Goal: Transaction & Acquisition: Book appointment/travel/reservation

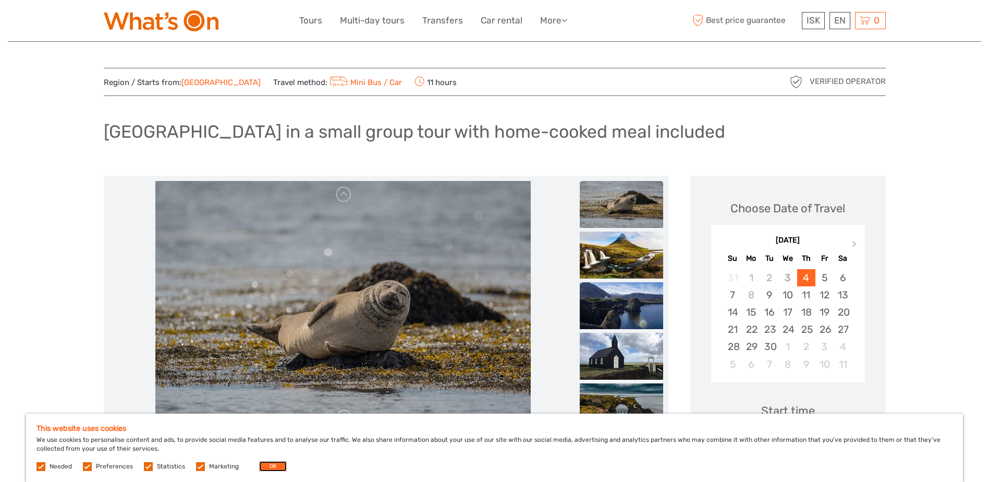
click at [282, 469] on button "OK" at bounding box center [273, 466] width 28 height 10
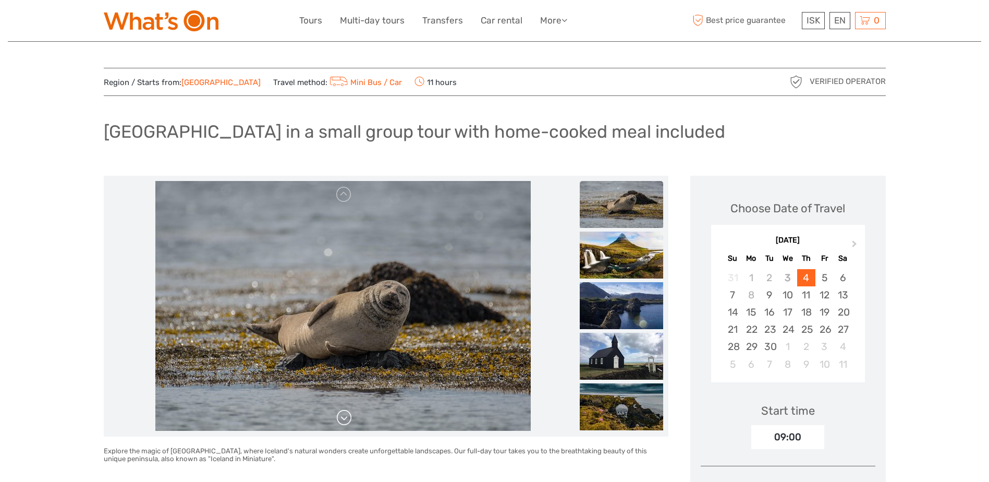
click at [340, 423] on link at bounding box center [344, 417] width 17 height 17
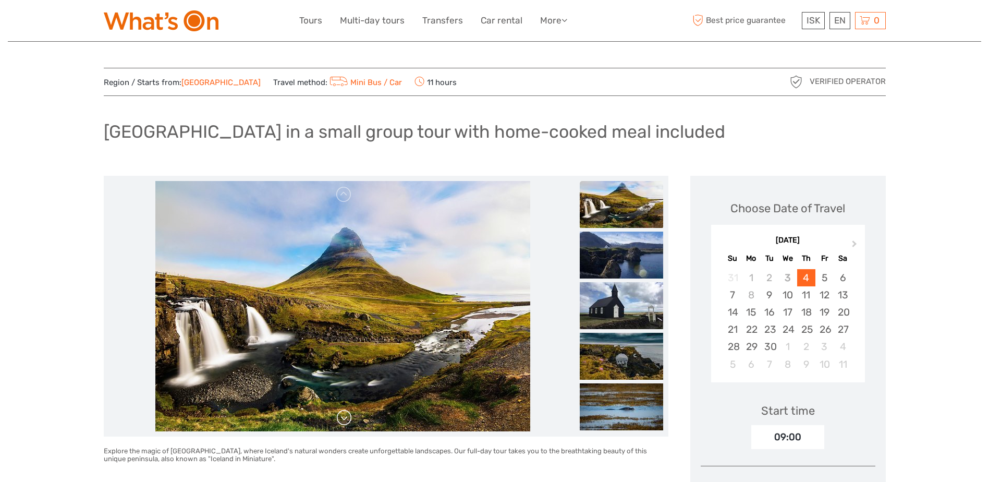
click at [342, 420] on link at bounding box center [344, 417] width 17 height 17
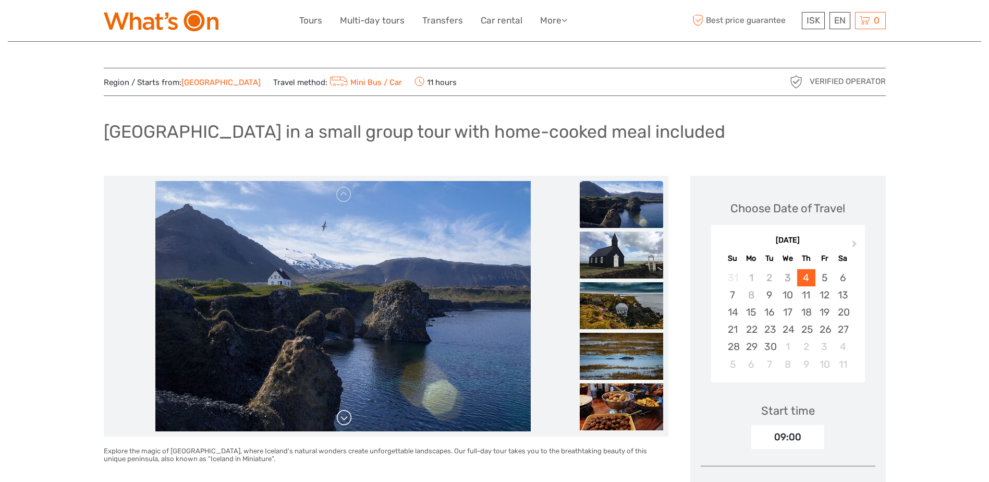
click at [343, 419] on link at bounding box center [344, 417] width 17 height 17
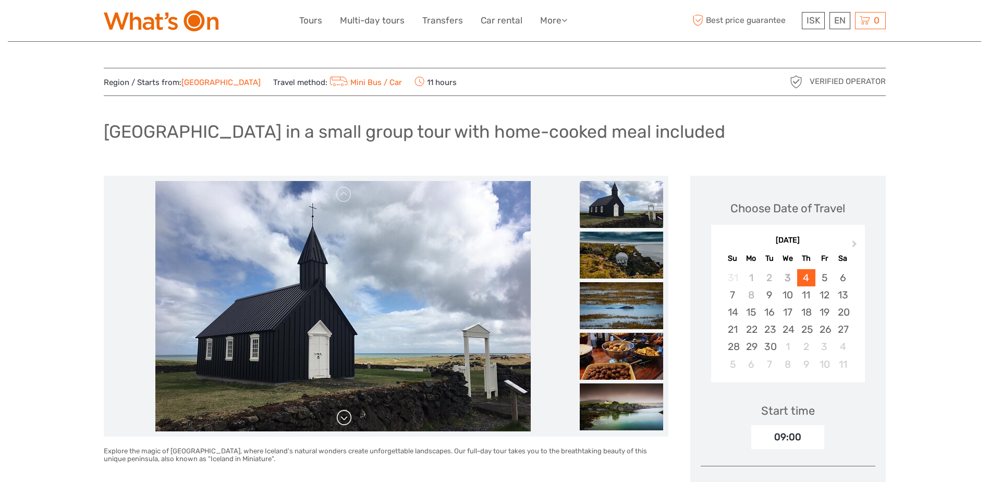
click at [343, 419] on link at bounding box center [344, 417] width 17 height 17
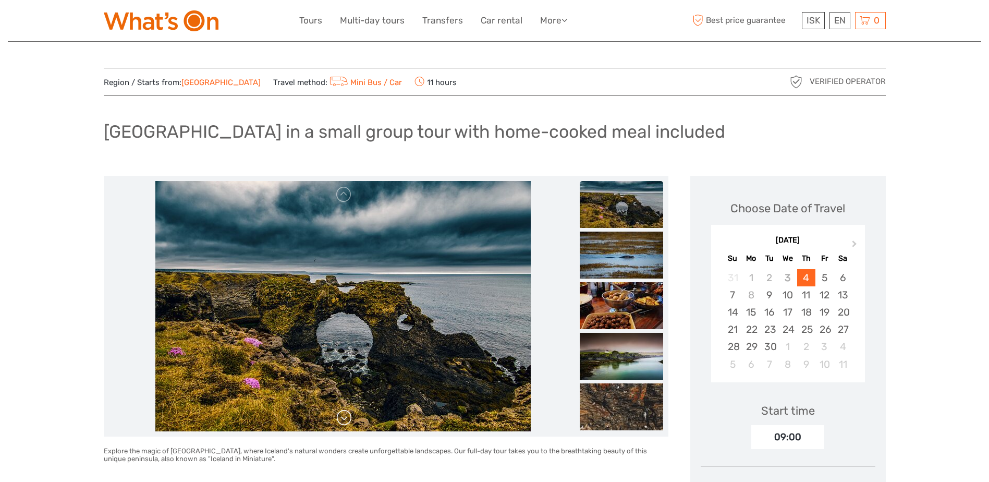
click at [343, 419] on link at bounding box center [344, 417] width 17 height 17
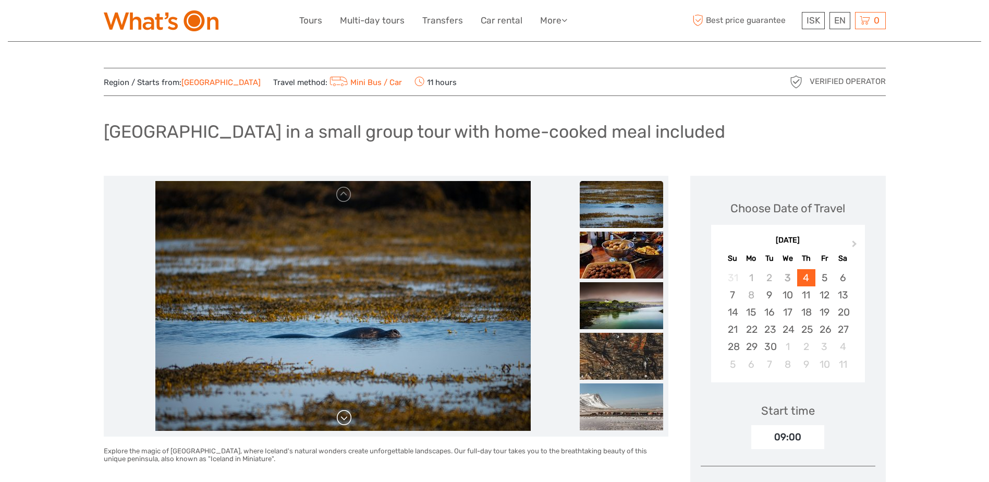
click at [343, 419] on link at bounding box center [344, 417] width 17 height 17
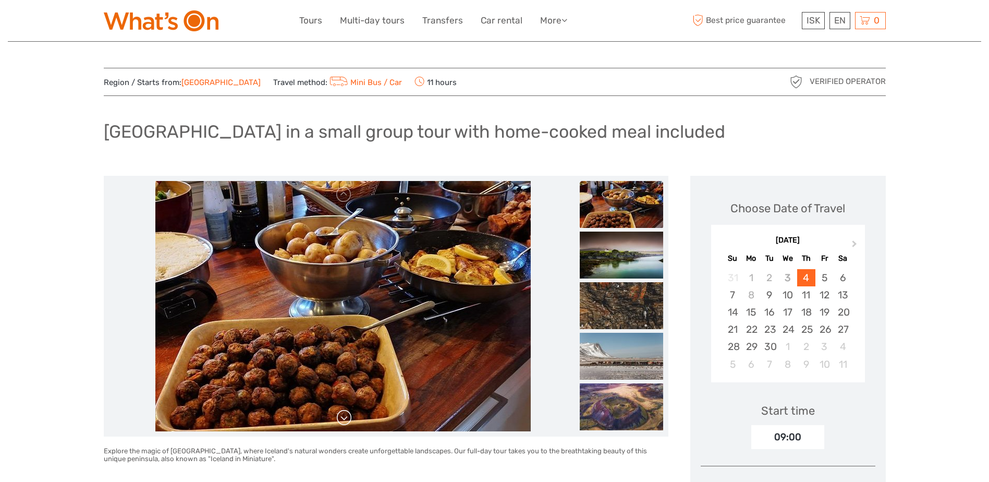
click at [343, 419] on link at bounding box center [344, 417] width 17 height 17
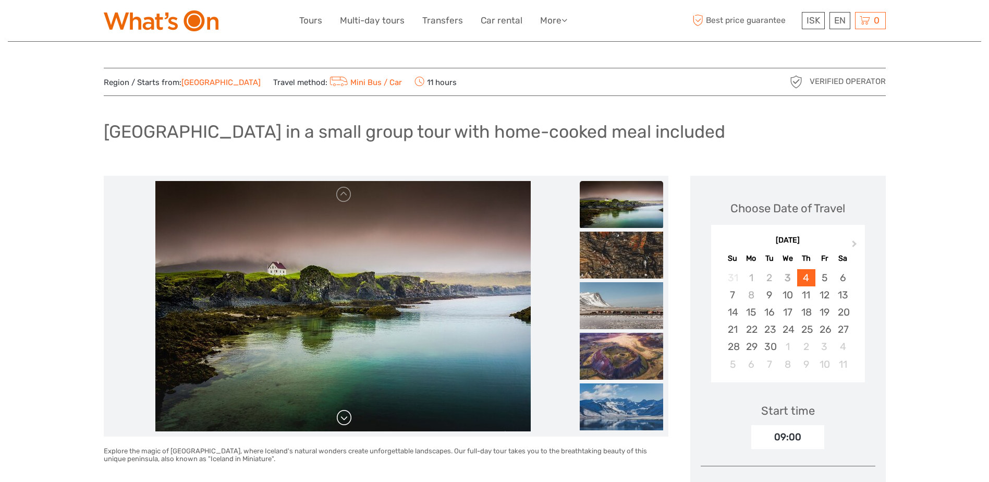
click at [343, 419] on link at bounding box center [344, 417] width 17 height 17
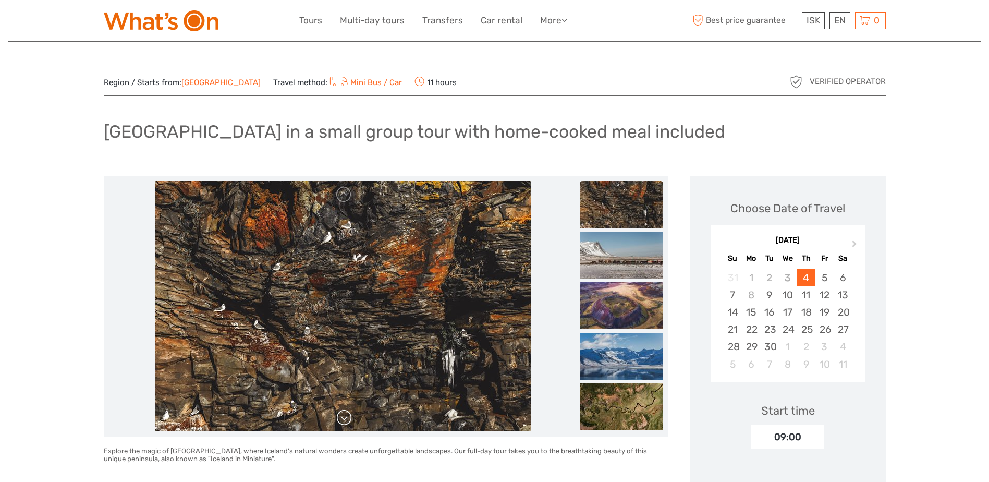
click at [343, 419] on link at bounding box center [344, 417] width 17 height 17
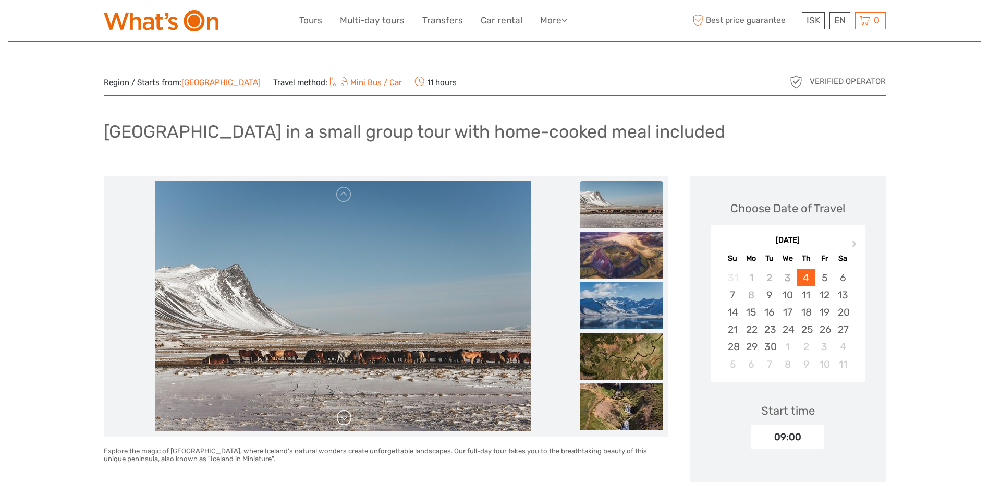
click at [343, 419] on link at bounding box center [344, 417] width 17 height 17
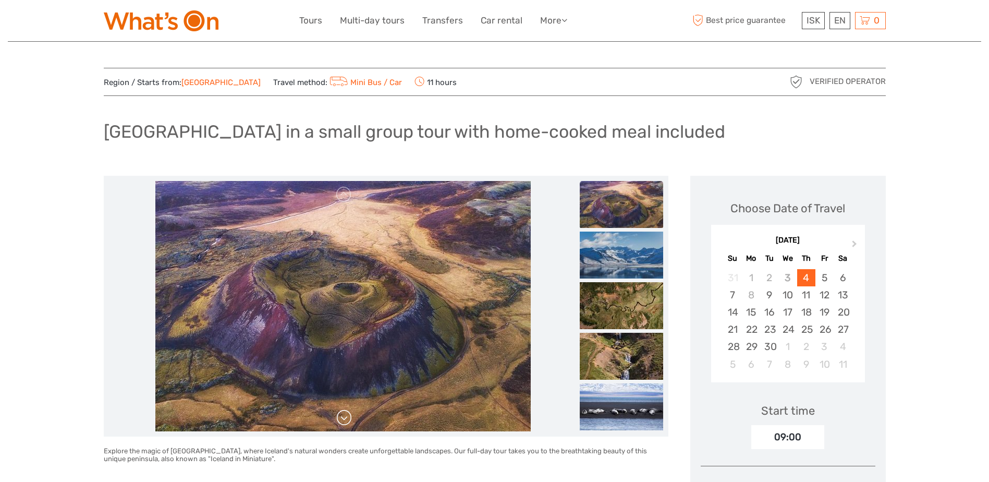
click at [347, 418] on link at bounding box center [344, 417] width 17 height 17
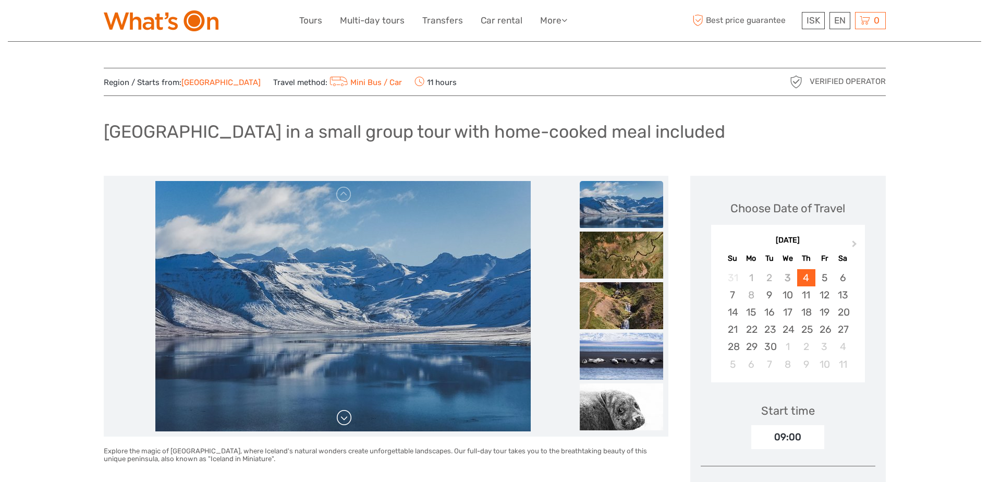
click at [347, 418] on link at bounding box center [344, 417] width 17 height 17
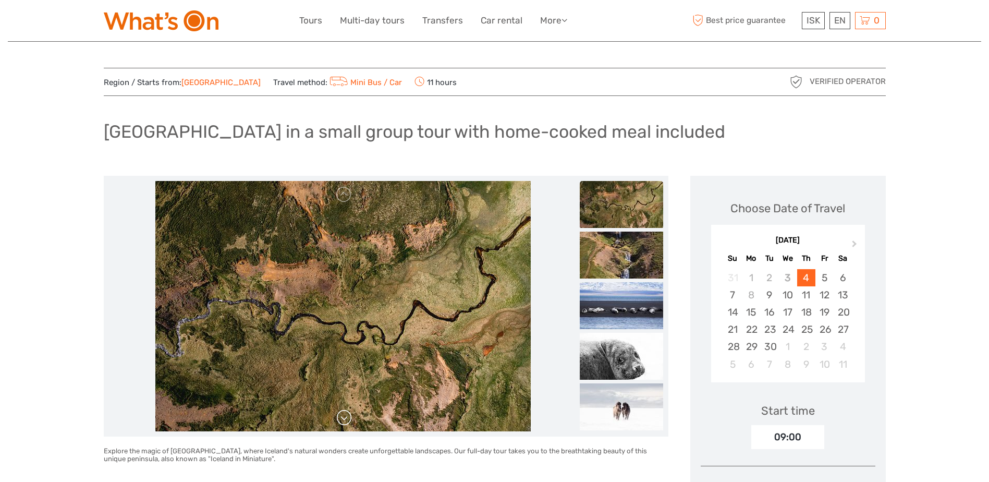
click at [347, 418] on link at bounding box center [344, 417] width 17 height 17
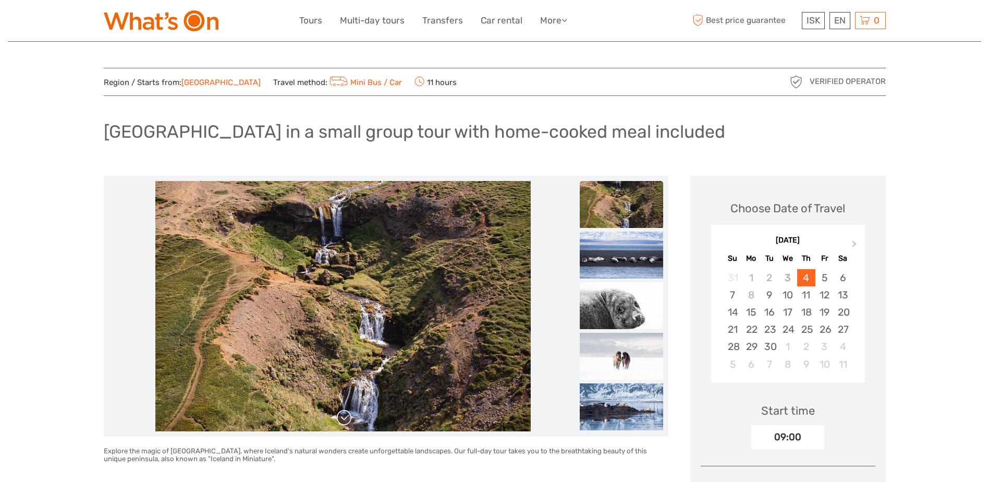
click at [347, 418] on link at bounding box center [344, 417] width 17 height 17
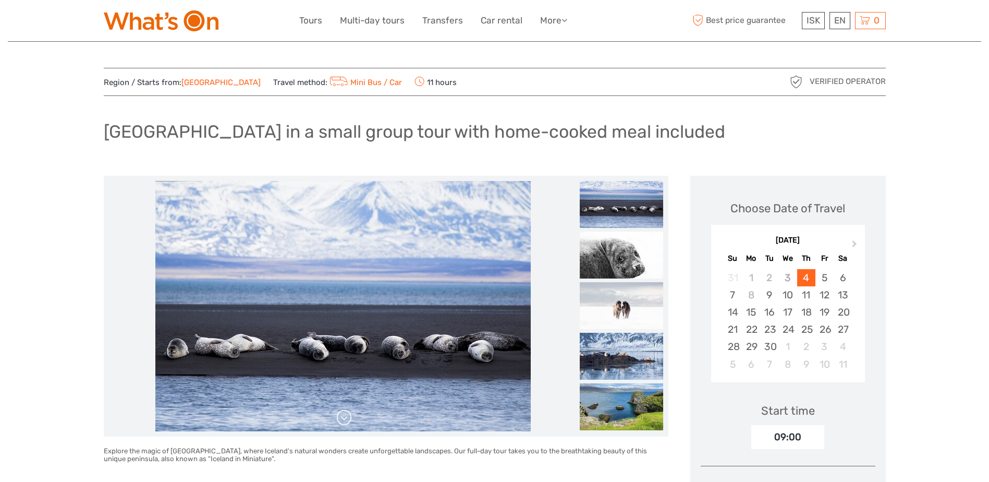
click at [347, 418] on link at bounding box center [344, 417] width 17 height 17
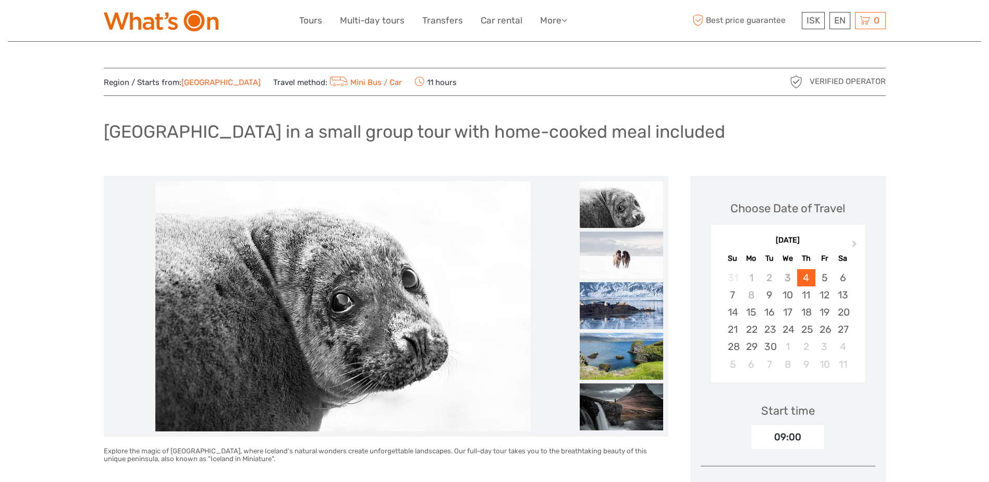
click at [347, 418] on link at bounding box center [344, 417] width 17 height 17
